Goal: Transaction & Acquisition: Purchase product/service

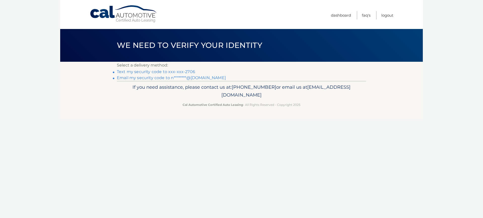
click at [169, 78] on link "Email my security code to n********@aol.com" at bounding box center [171, 77] width 109 height 5
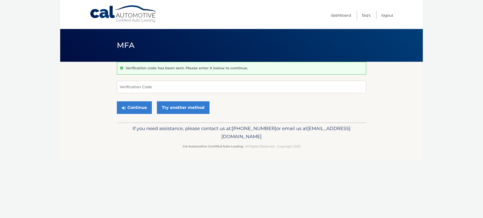
click at [161, 86] on input "Verification Code" at bounding box center [241, 87] width 249 height 13
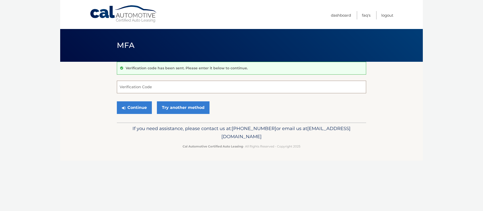
click at [132, 87] on input "Verification Code" at bounding box center [241, 87] width 249 height 13
type input "287804"
click at [136, 109] on button "Continue" at bounding box center [134, 107] width 35 height 13
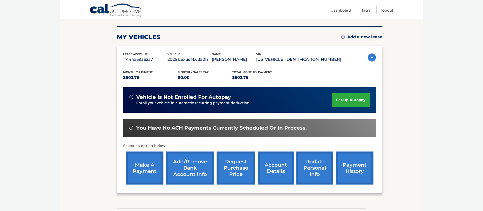
scroll to position [60, 0]
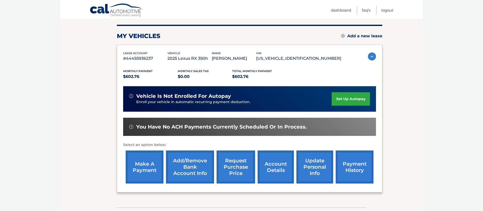
click at [147, 166] on link "make a payment" at bounding box center [145, 166] width 38 height 33
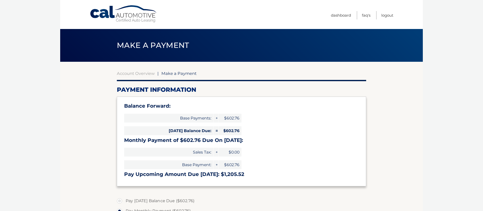
select select "MzYwZjE3NmYtNWI4MS00YmY4LTliMTYtMDliM2U0ZDM5YjUw"
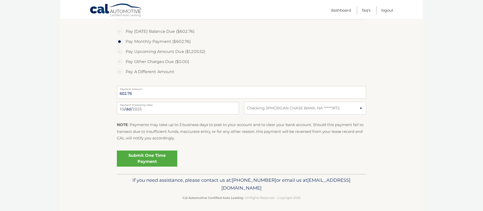
scroll to position [169, 0]
click at [145, 158] on link "Submit One Time Payment" at bounding box center [147, 159] width 60 height 16
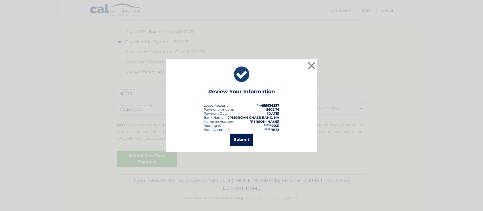
click at [246, 139] on button "Submit" at bounding box center [241, 139] width 23 height 12
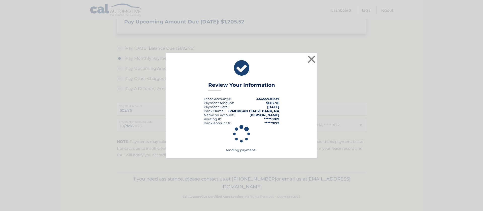
scroll to position [151, 0]
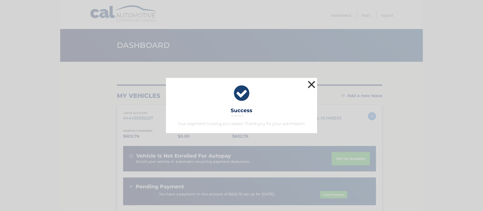
click at [313, 83] on button "×" at bounding box center [312, 84] width 10 height 10
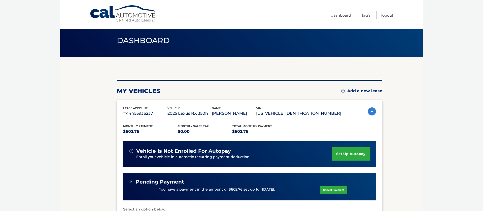
scroll to position [5, 0]
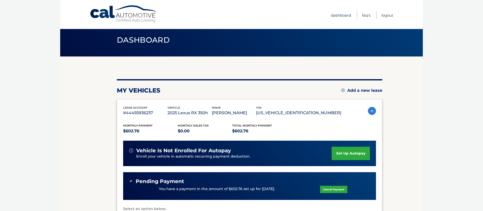
click at [344, 16] on link "Dashboard" at bounding box center [341, 15] width 20 height 8
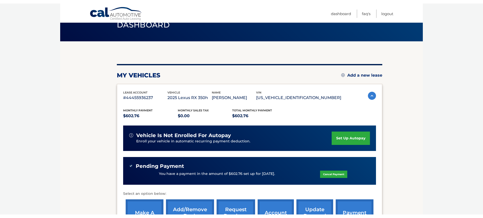
scroll to position [23, 0]
